Goal: Navigation & Orientation: Find specific page/section

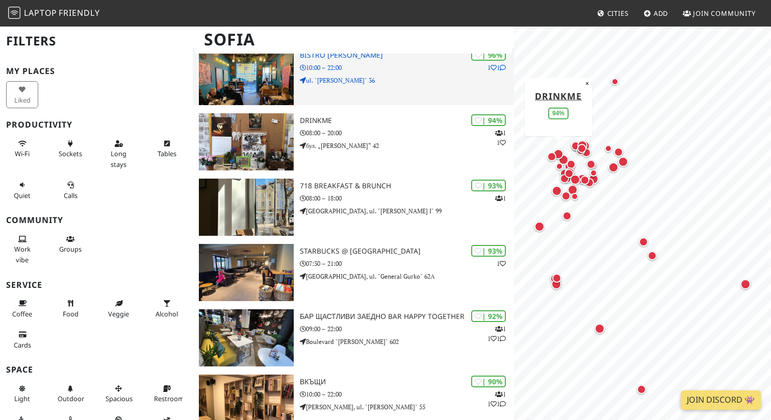
scroll to position [106, 0]
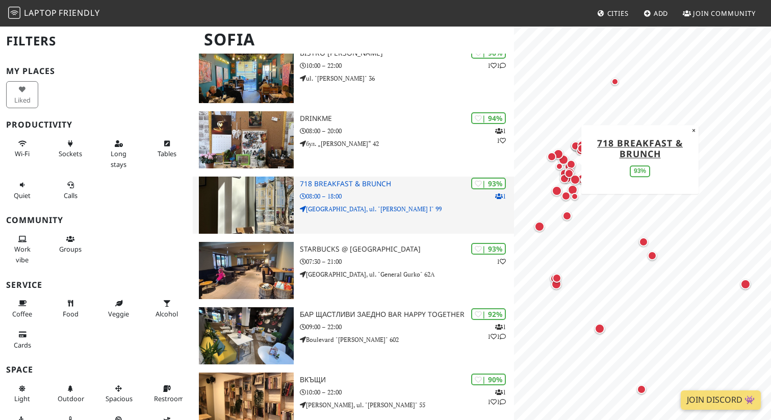
click at [243, 180] on img at bounding box center [246, 205] width 95 height 57
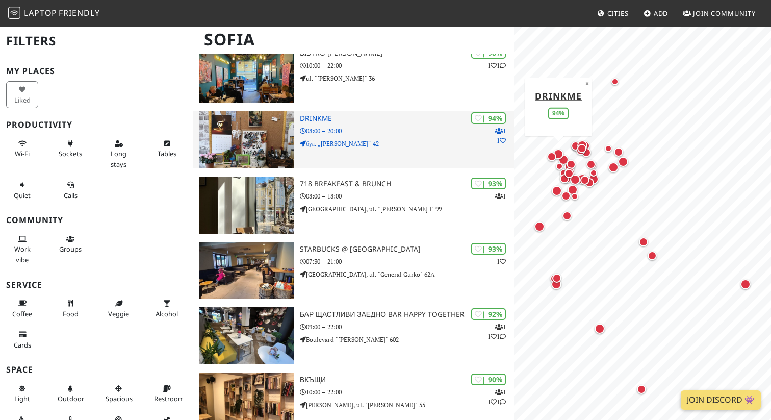
click at [243, 113] on img at bounding box center [246, 139] width 95 height 57
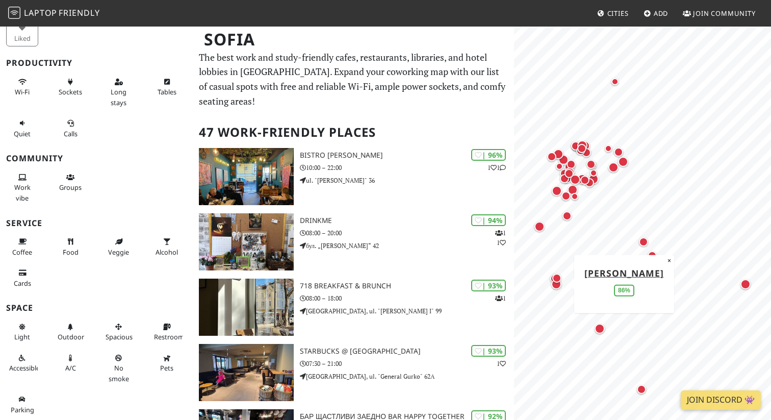
scroll to position [0, 0]
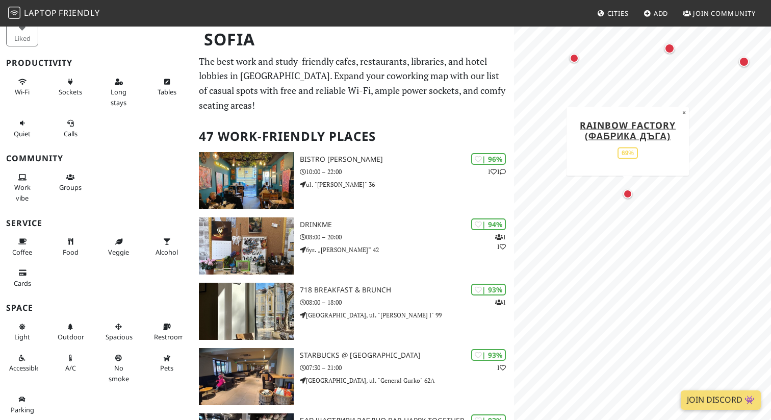
click at [628, 192] on div "Map marker" at bounding box center [627, 193] width 9 height 9
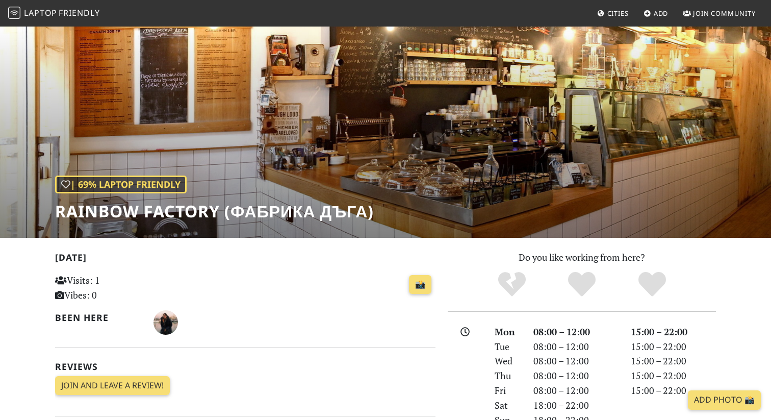
click at [434, 107] on div "| 69% Laptop Friendly Rainbow factory (Фабрика ДЪГА)" at bounding box center [385, 132] width 771 height 212
click at [93, 210] on h1 "Rainbow factory (Фабрика ДЪГА)" at bounding box center [214, 211] width 319 height 19
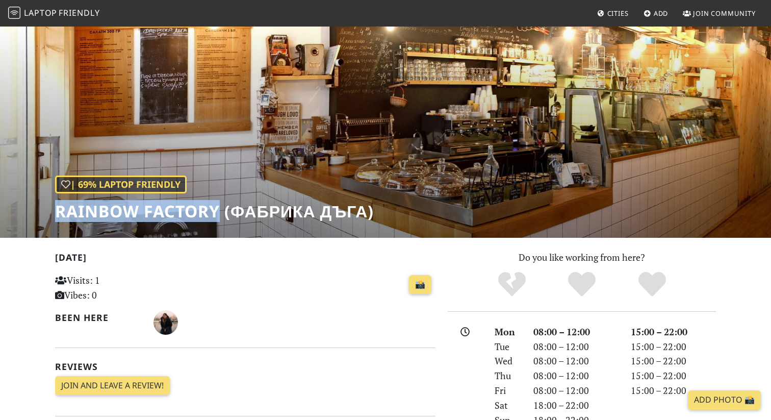
drag, startPoint x: 222, startPoint y: 211, endPoint x: 0, endPoint y: 210, distance: 221.9
click at [0, 212] on div "| 69% Laptop Friendly Rainbow factory (Фабрика ДЪГА)" at bounding box center [385, 132] width 771 height 212
